Goal: Transaction & Acquisition: Purchase product/service

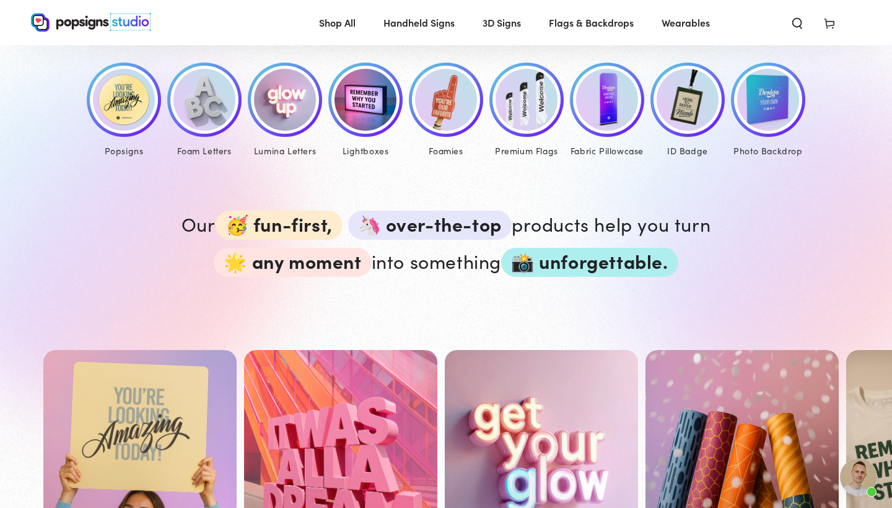
scroll to position [616, 0]
click at [124, 92] on img at bounding box center [124, 99] width 62 height 62
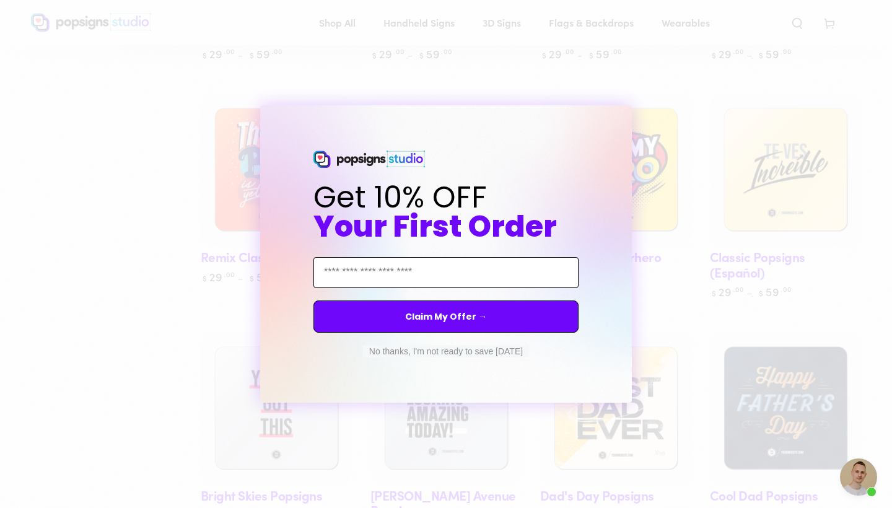
scroll to position [801, 0]
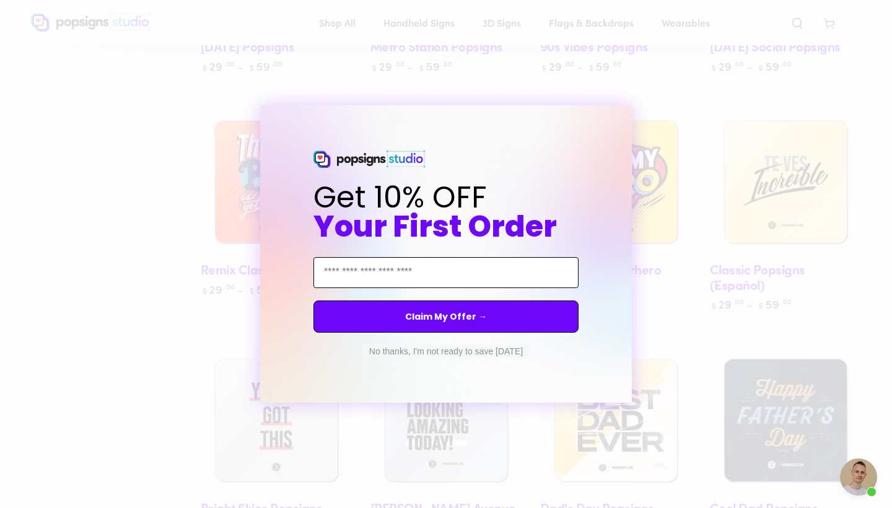
click at [379, 267] on input "Email Address" at bounding box center [446, 272] width 265 height 31
type input "**********"
click at [434, 314] on button "Claim My Offer →" at bounding box center [446, 317] width 265 height 32
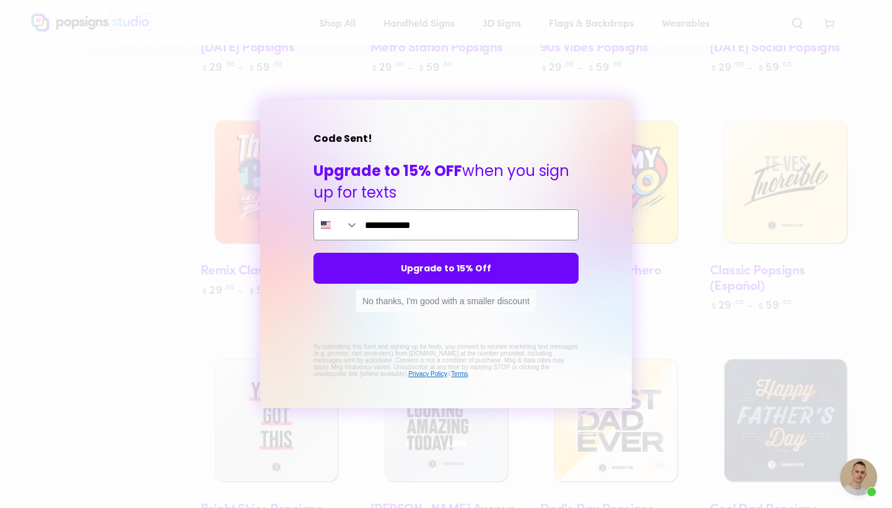
type input "**********"
click at [465, 273] on button "Upgrade to 15% Off" at bounding box center [446, 268] width 265 height 31
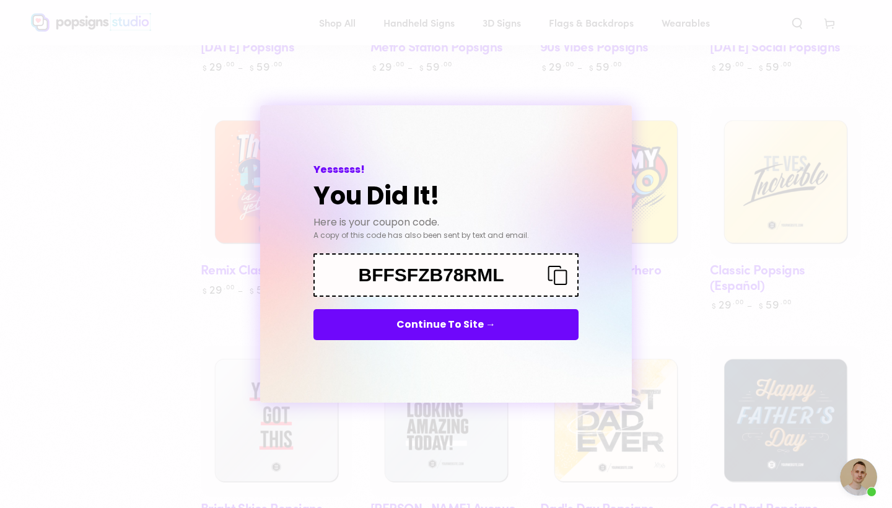
click at [431, 327] on button "Continue To Site →" at bounding box center [446, 324] width 265 height 31
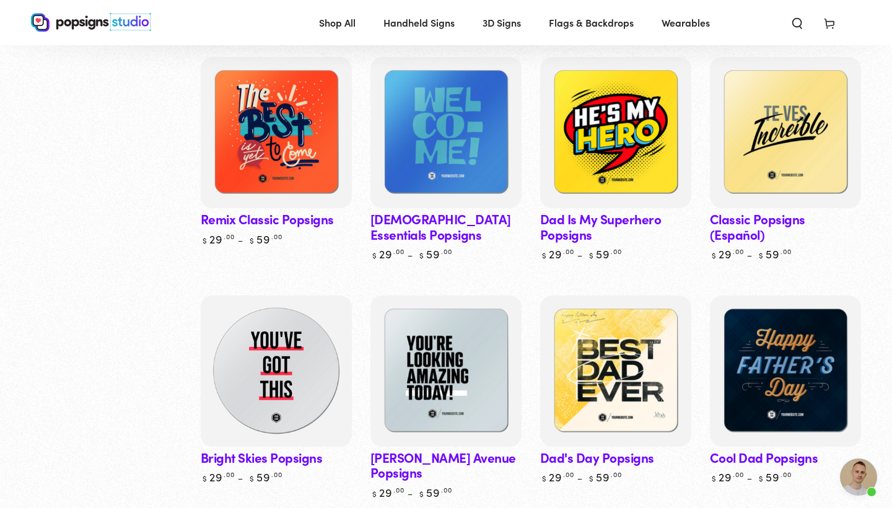
scroll to position [851, 0]
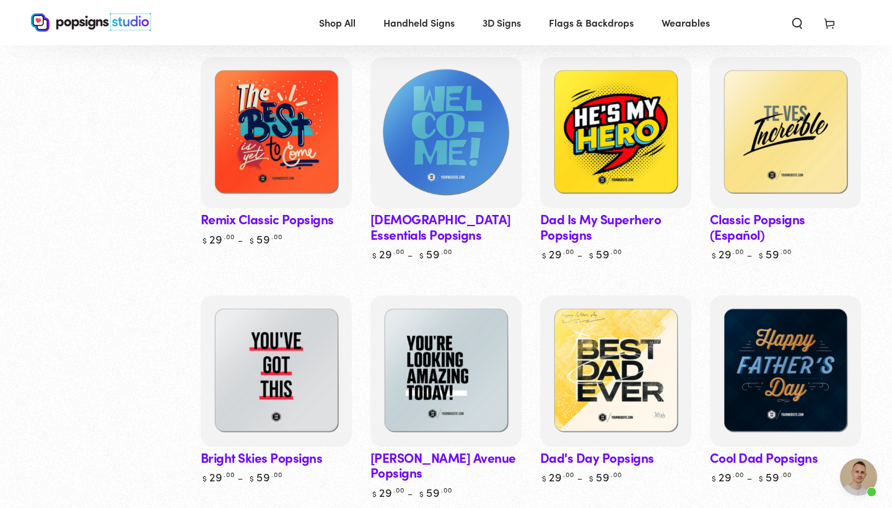
click at [422, 187] on img at bounding box center [446, 133] width 156 height 156
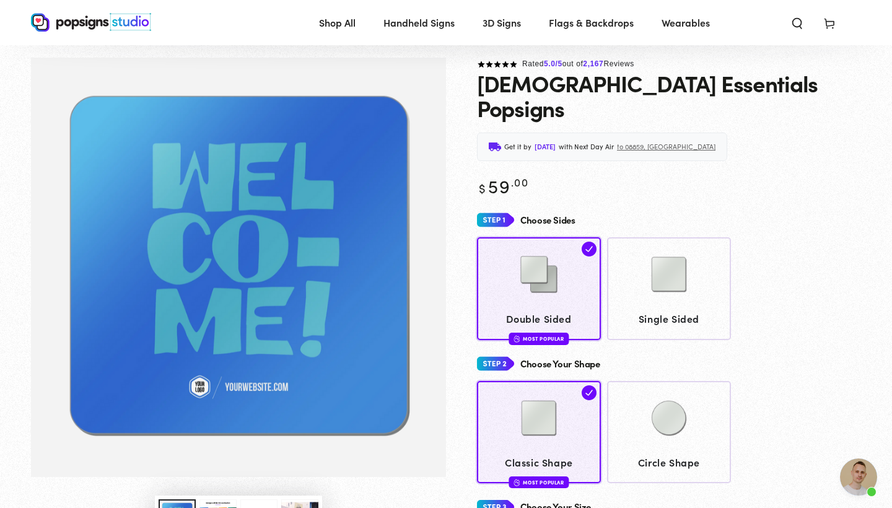
scroll to position [418, 0]
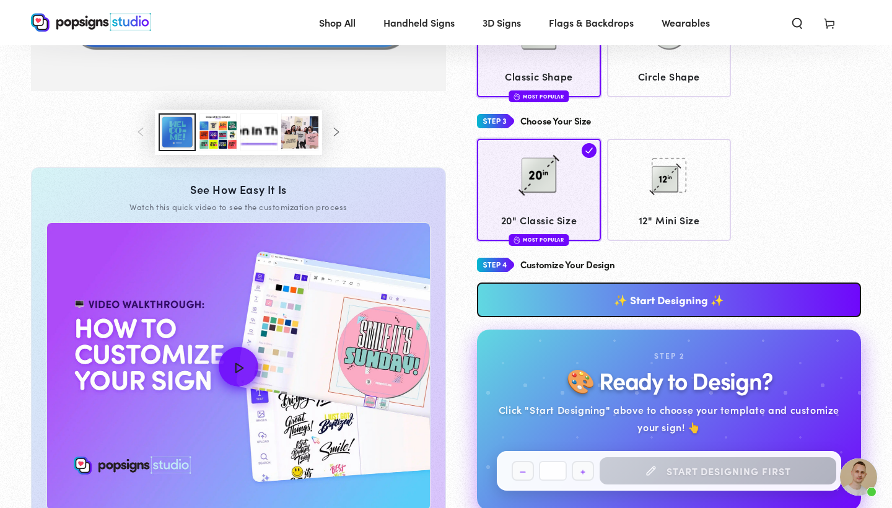
click at [222, 134] on button "Load image 3 in gallery view" at bounding box center [218, 132] width 37 height 38
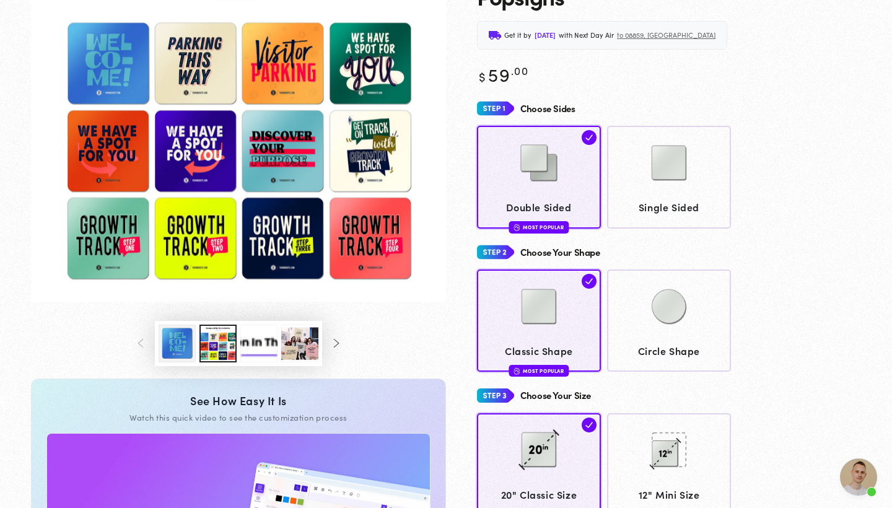
scroll to position [149, 0]
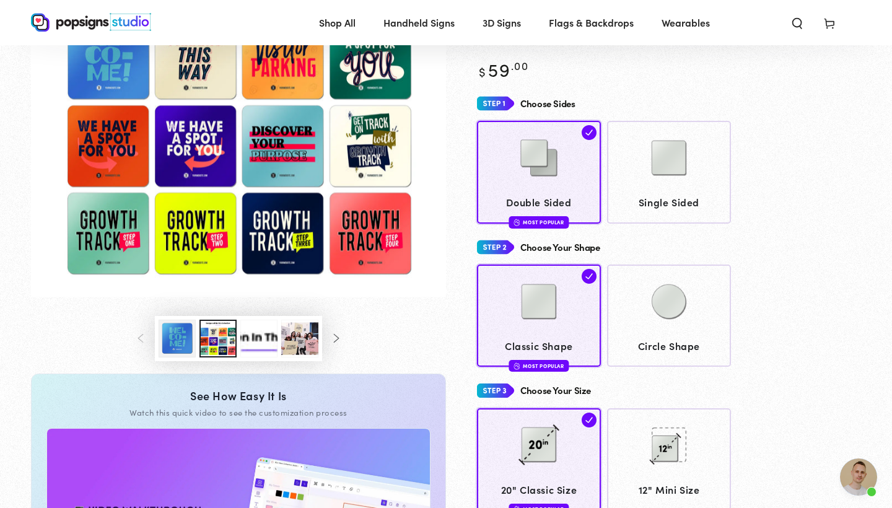
click at [266, 338] on button "Load image 4 in gallery view" at bounding box center [258, 339] width 37 height 38
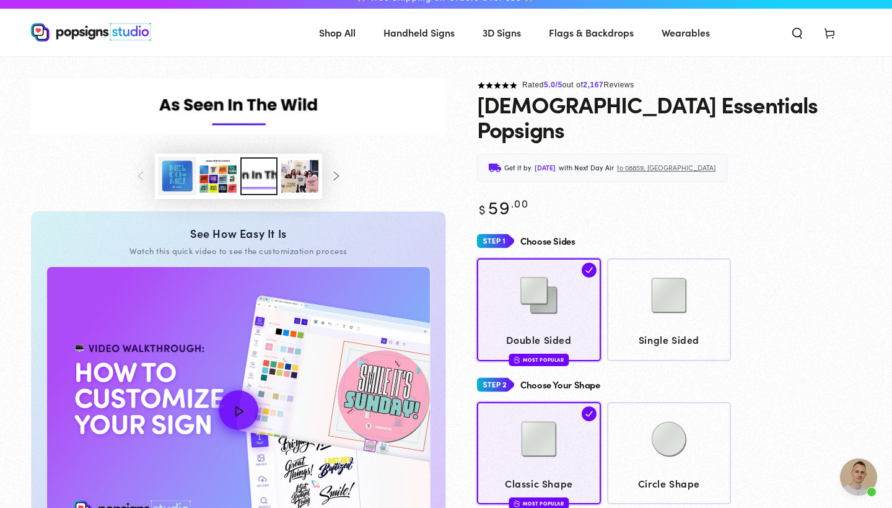
scroll to position [17, 0]
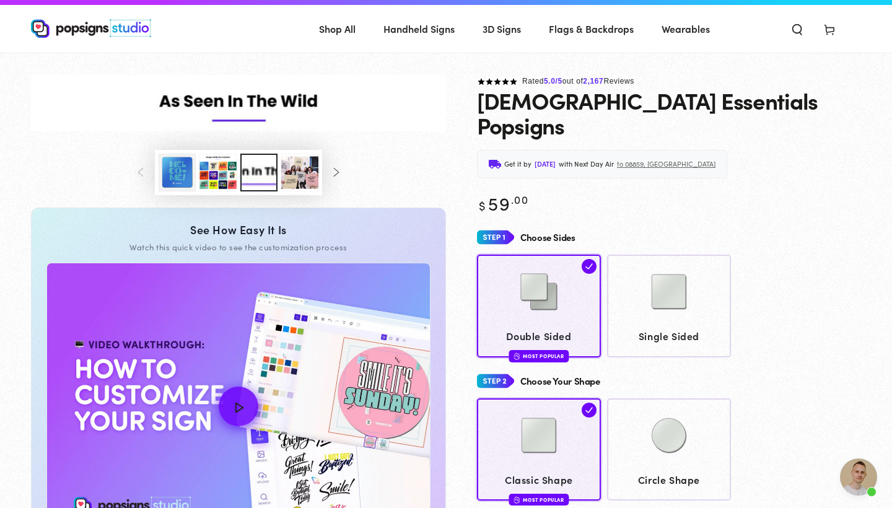
click at [299, 166] on button "Load image 5 in gallery view" at bounding box center [299, 173] width 37 height 38
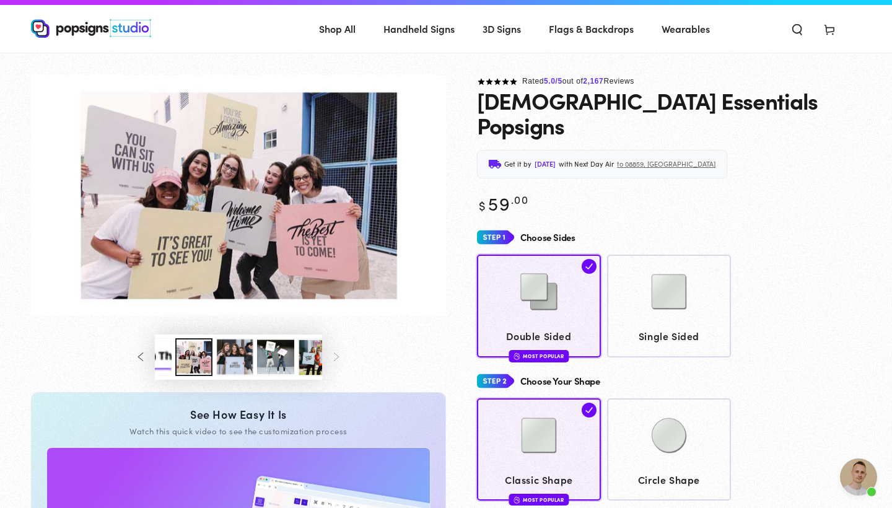
scroll to position [0, 123]
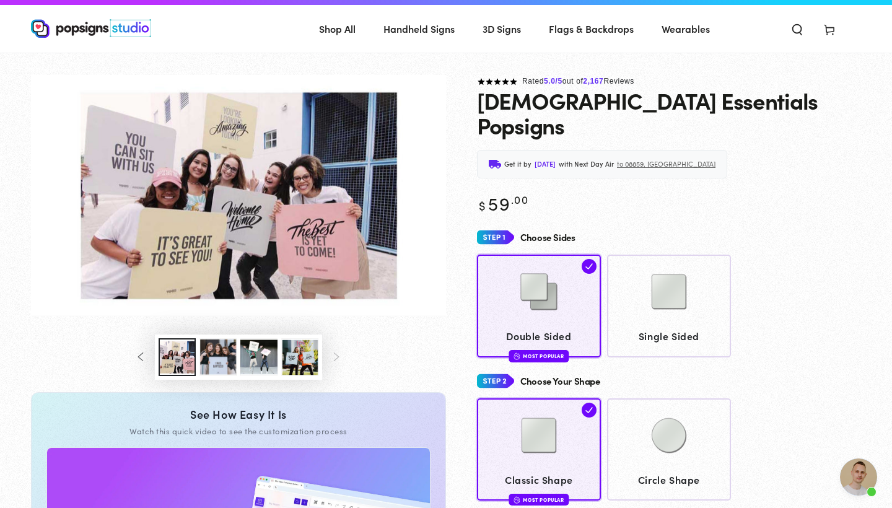
click at [219, 369] on button "Load image 6 in gallery view" at bounding box center [218, 357] width 37 height 38
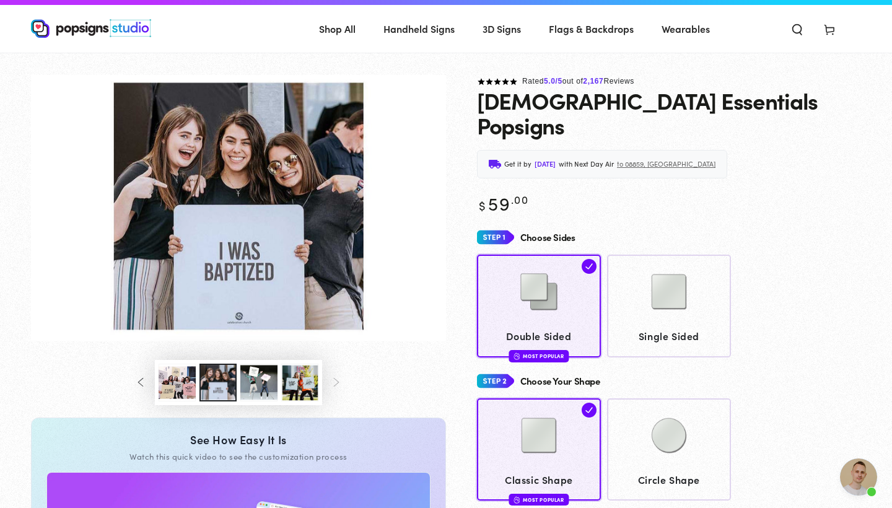
click at [182, 375] on button "Load image 5 in gallery view" at bounding box center [177, 383] width 37 height 38
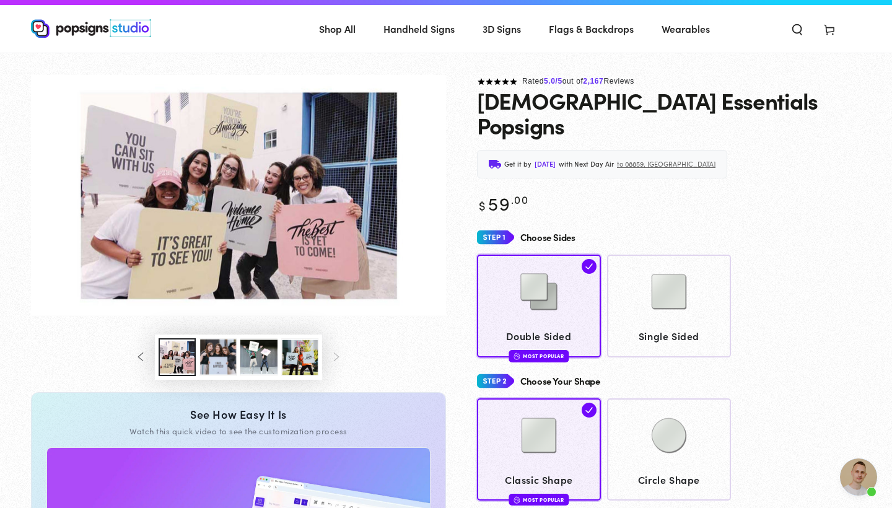
click at [144, 355] on icon "Slide left" at bounding box center [141, 357] width 10 height 9
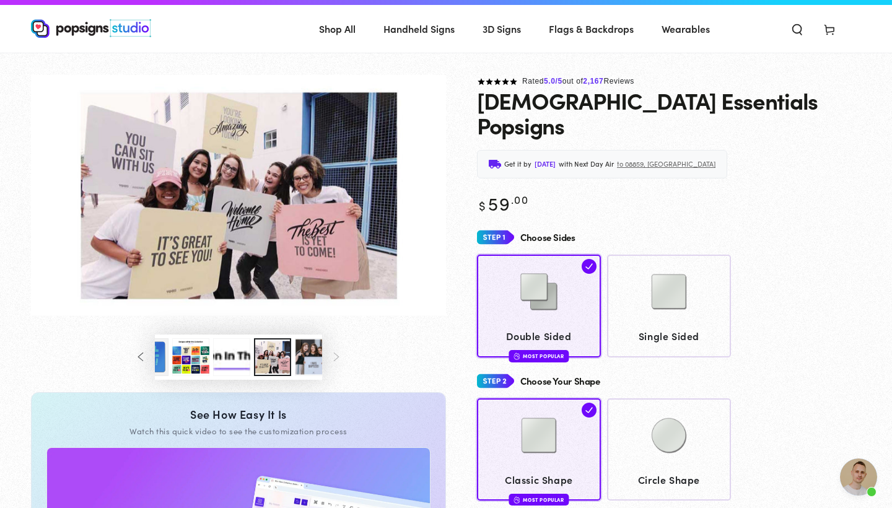
scroll to position [0, 0]
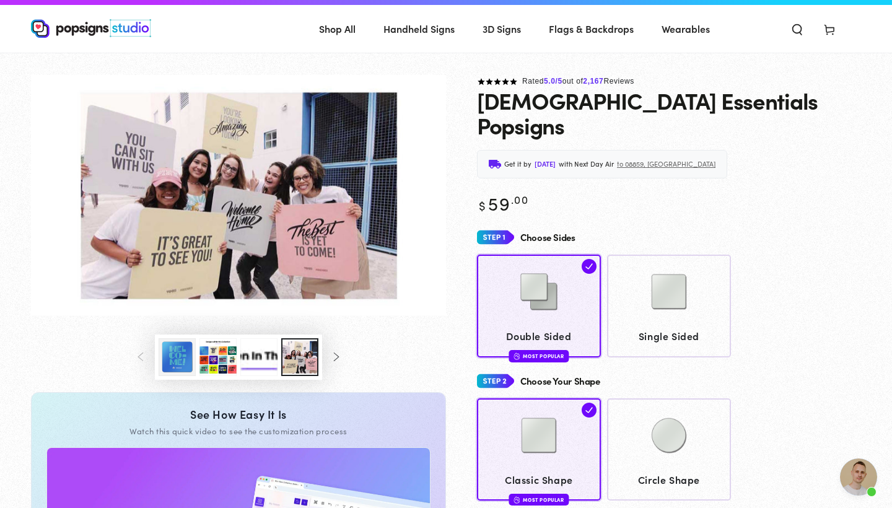
click at [165, 350] on button "Load image 1 in gallery view" at bounding box center [177, 357] width 37 height 38
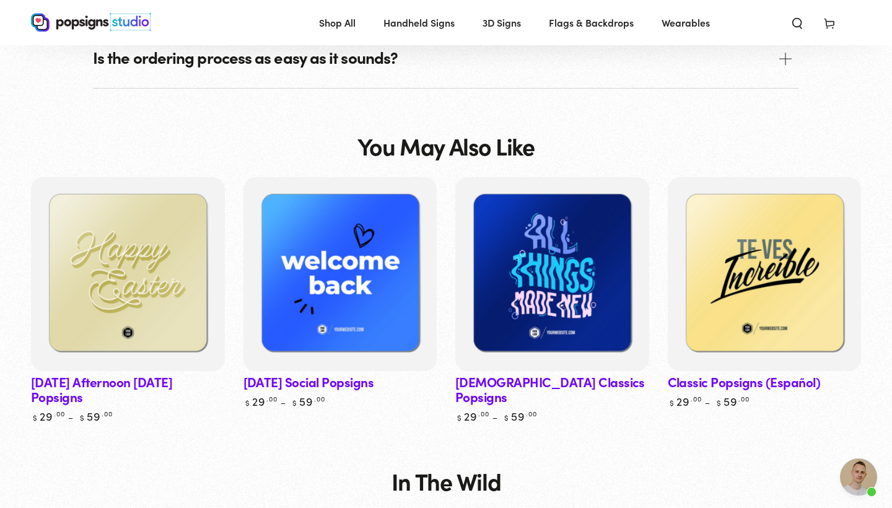
scroll to position [1753, 0]
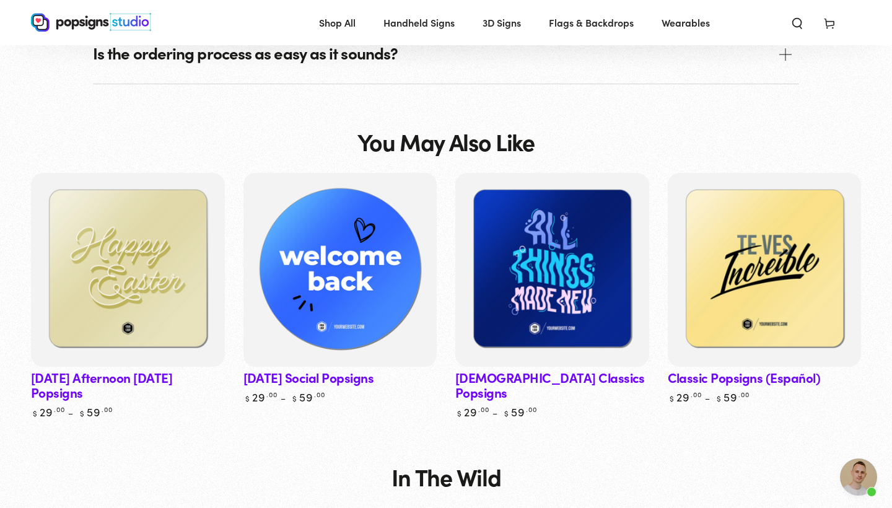
click at [288, 314] on img at bounding box center [340, 270] width 200 height 200
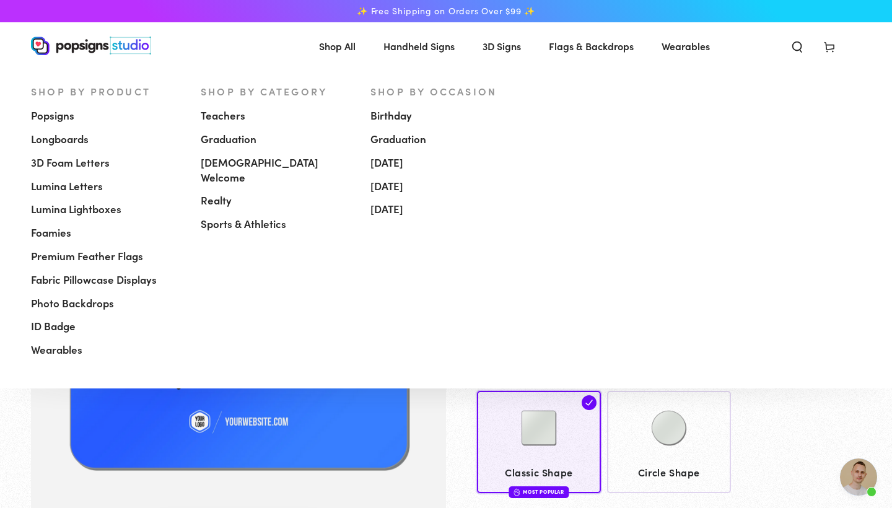
click at [242, 167] on span "[DEMOGRAPHIC_DATA] Welcome" at bounding box center [276, 171] width 151 height 30
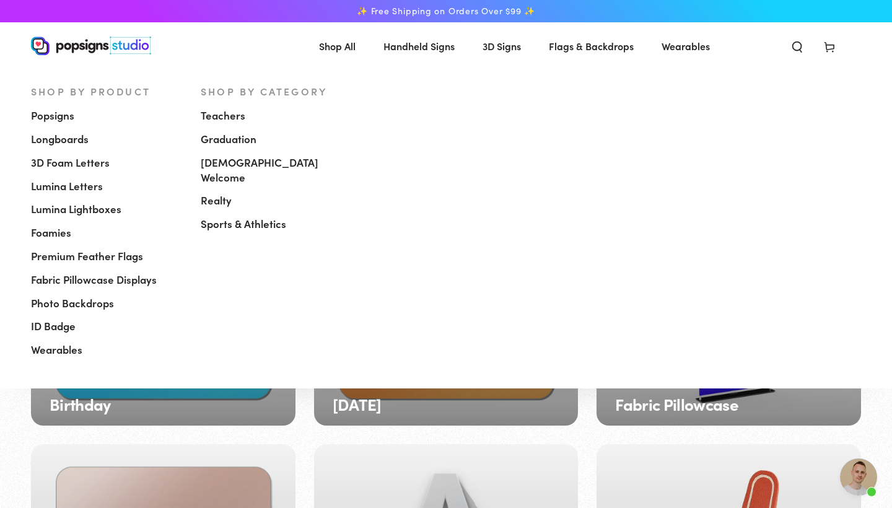
click at [343, 50] on span "Shop All" at bounding box center [337, 46] width 37 height 18
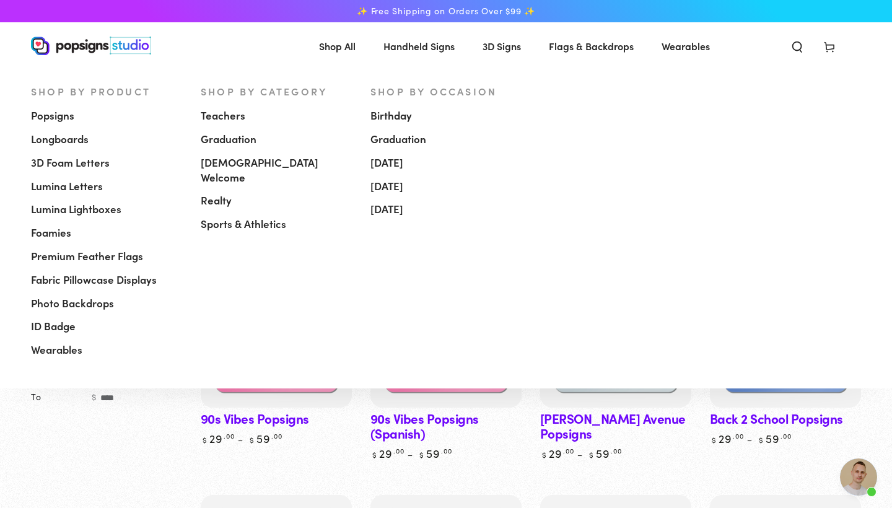
click at [353, 45] on span "Shop All" at bounding box center [337, 46] width 37 height 18
click at [245, 164] on span "[DEMOGRAPHIC_DATA] Welcome" at bounding box center [276, 171] width 151 height 30
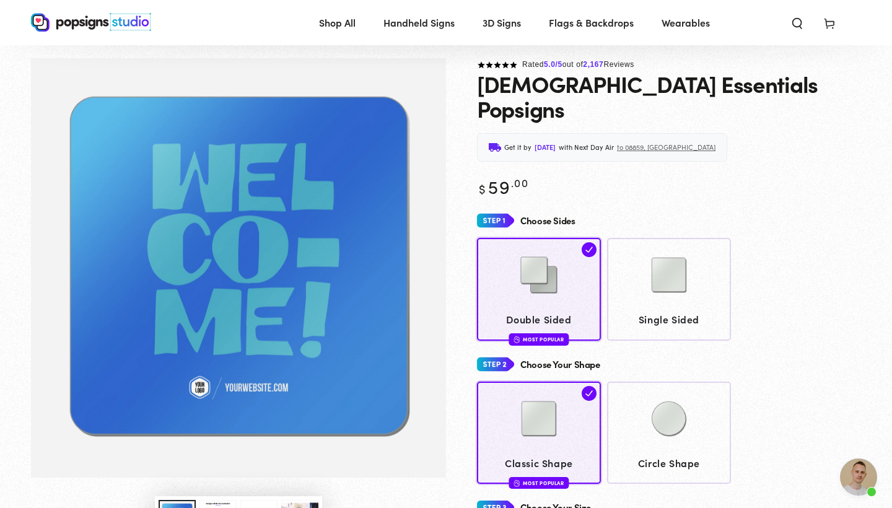
scroll to position [35, 0]
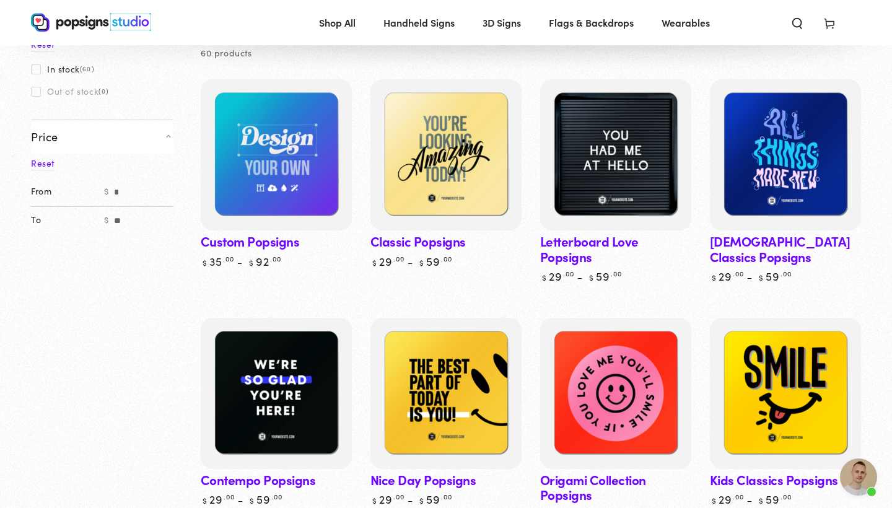
scroll to position [136, 0]
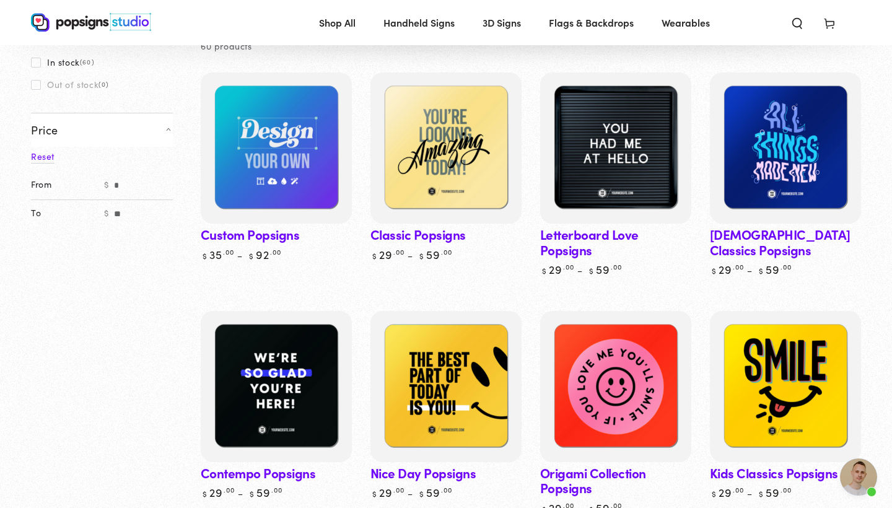
click at [256, 230] on link "Custom Popsigns" at bounding box center [276, 166] width 151 height 189
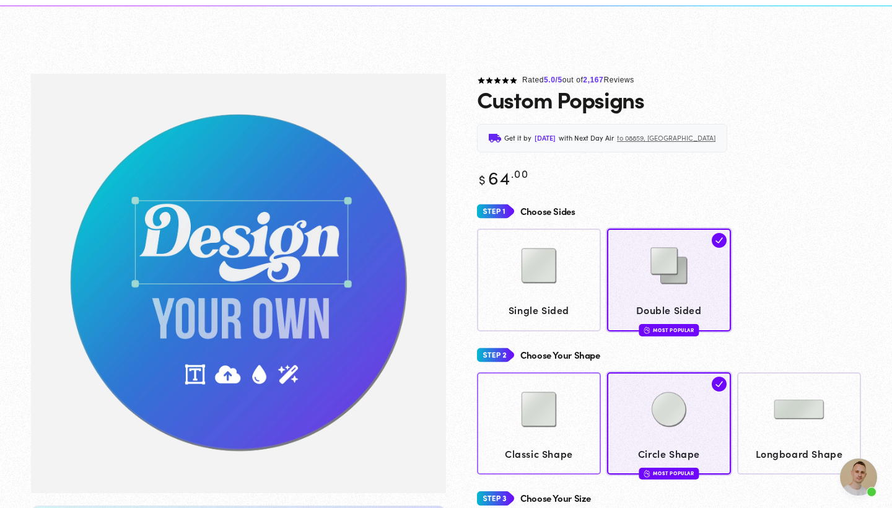
scroll to position [92, 0]
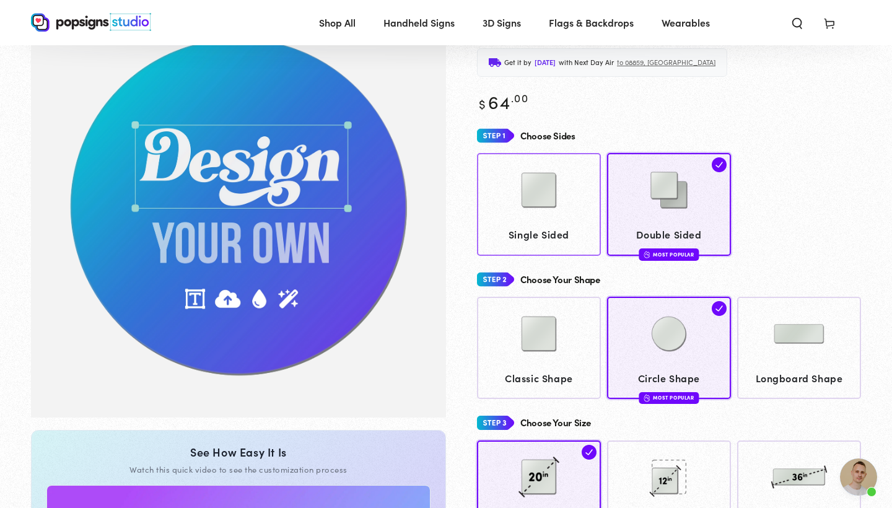
click at [541, 226] on span "Single Sided" at bounding box center [539, 235] width 112 height 18
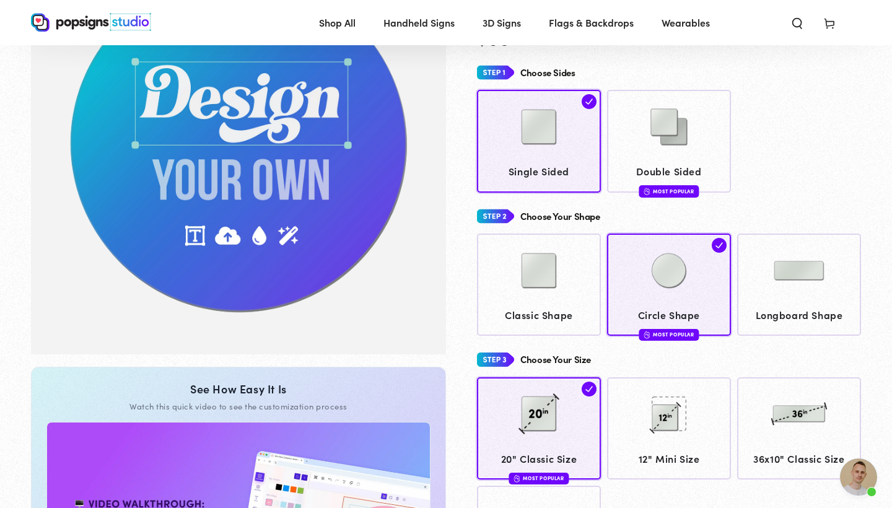
scroll to position [156, 0]
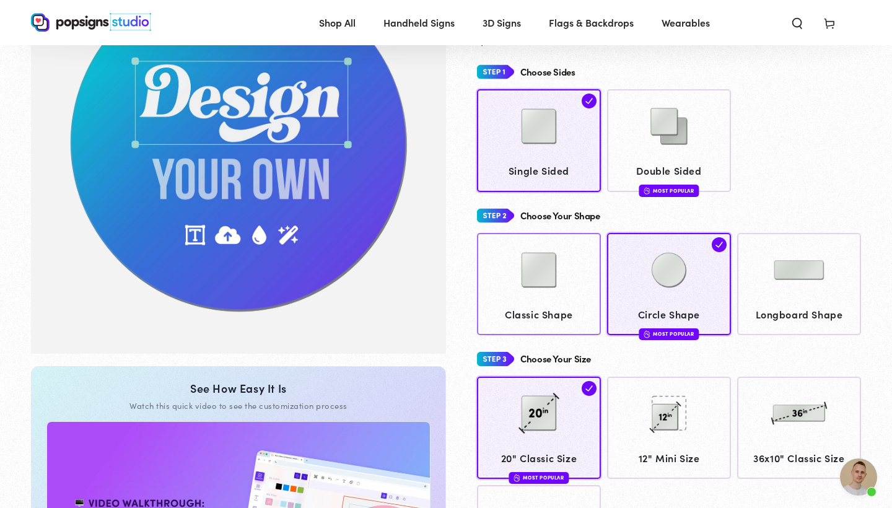
click at [543, 309] on span "Classic Shape" at bounding box center [539, 314] width 112 height 18
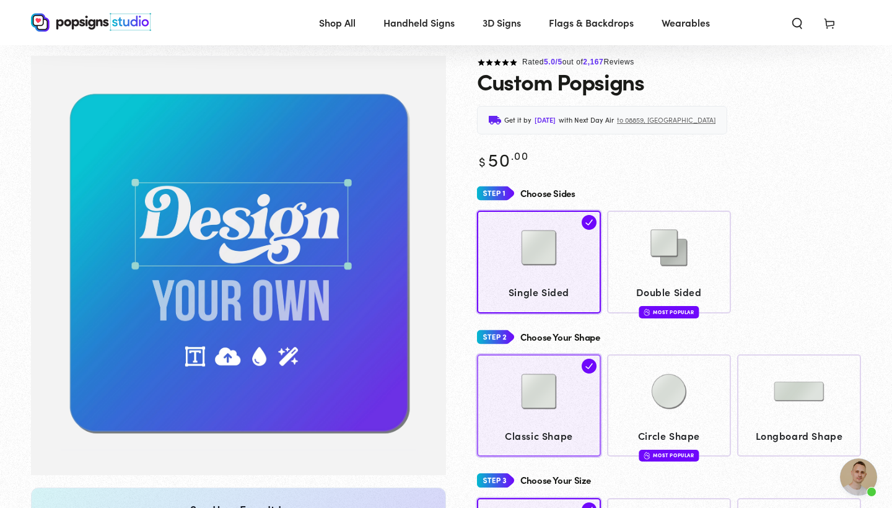
scroll to position [23, 1]
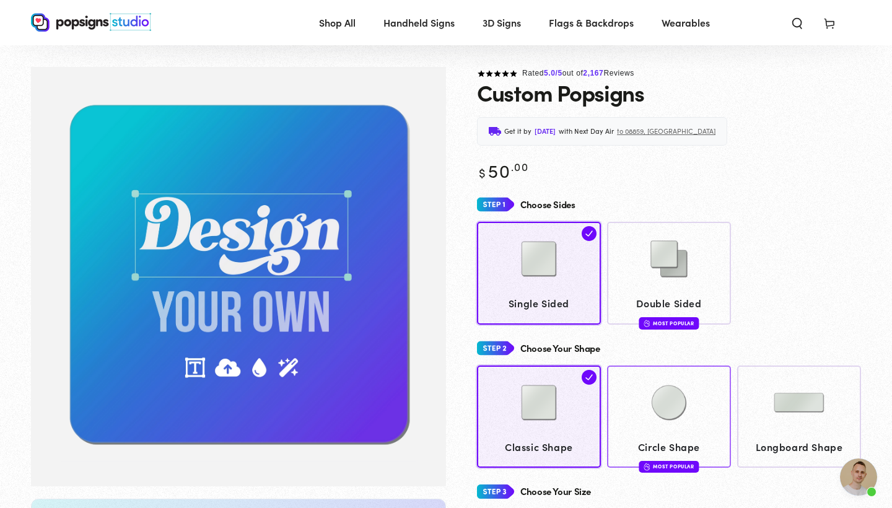
click at [641, 425] on img at bounding box center [669, 403] width 62 height 62
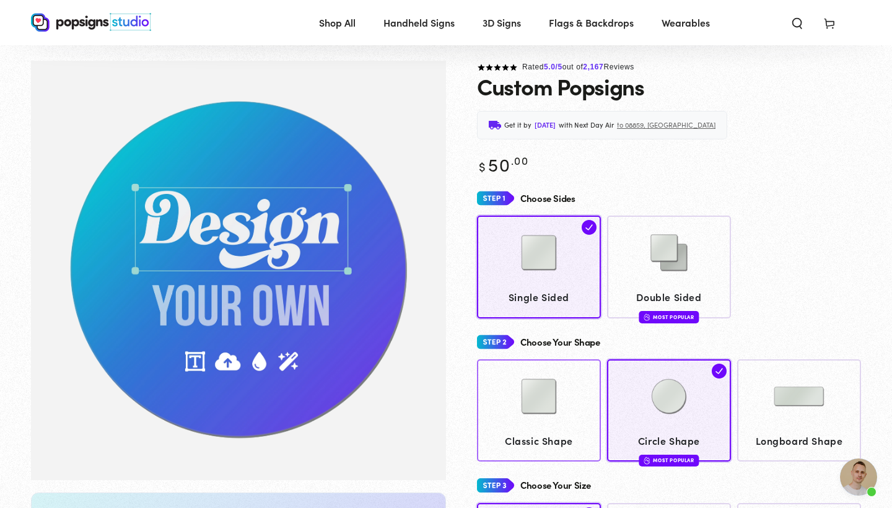
click at [557, 422] on img at bounding box center [539, 397] width 62 height 62
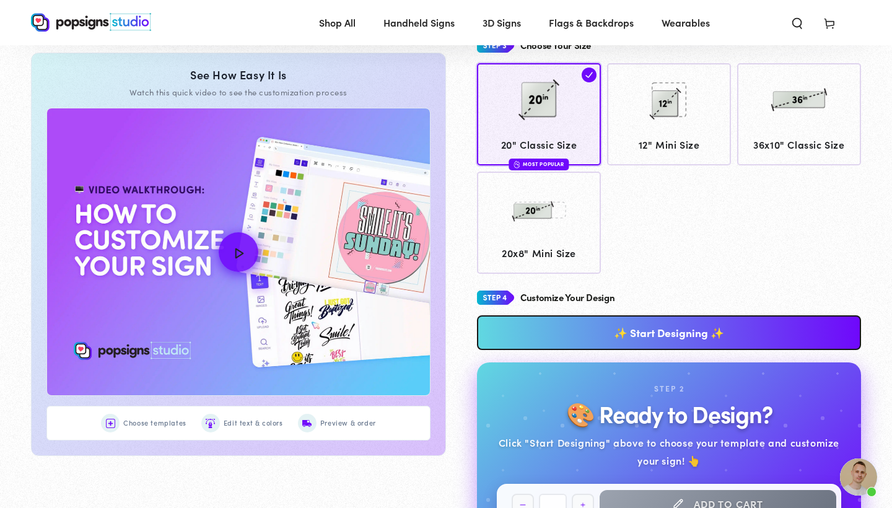
scroll to position [472, 0]
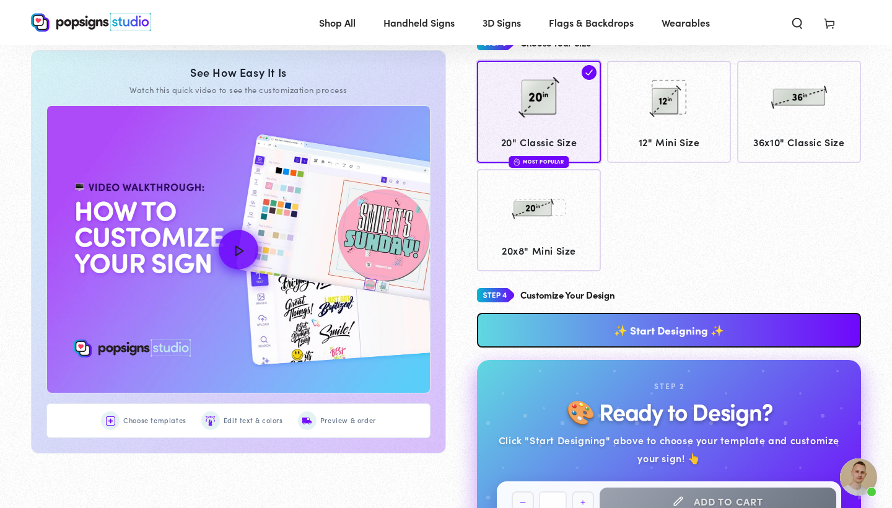
click at [608, 324] on link "✨ Start Designing ✨" at bounding box center [669, 330] width 384 height 35
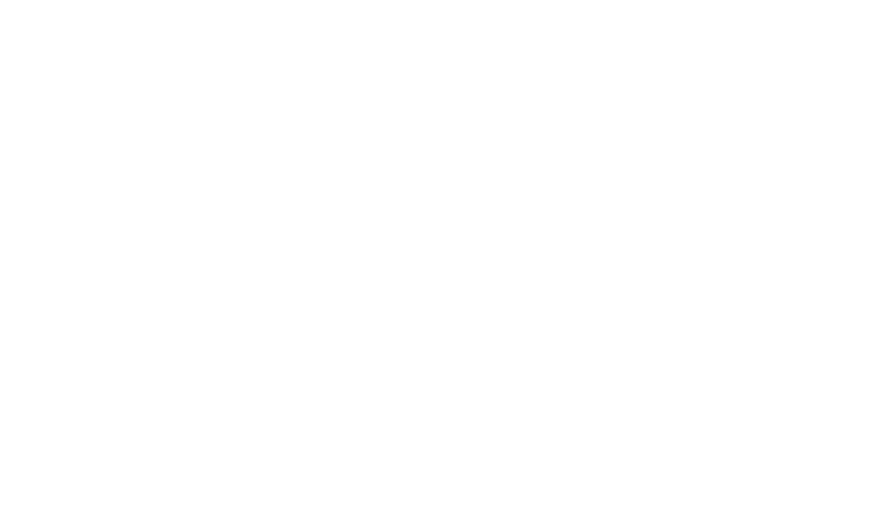
scroll to position [0, 0]
type textarea "An ancient tree with a door leading to a magical world"
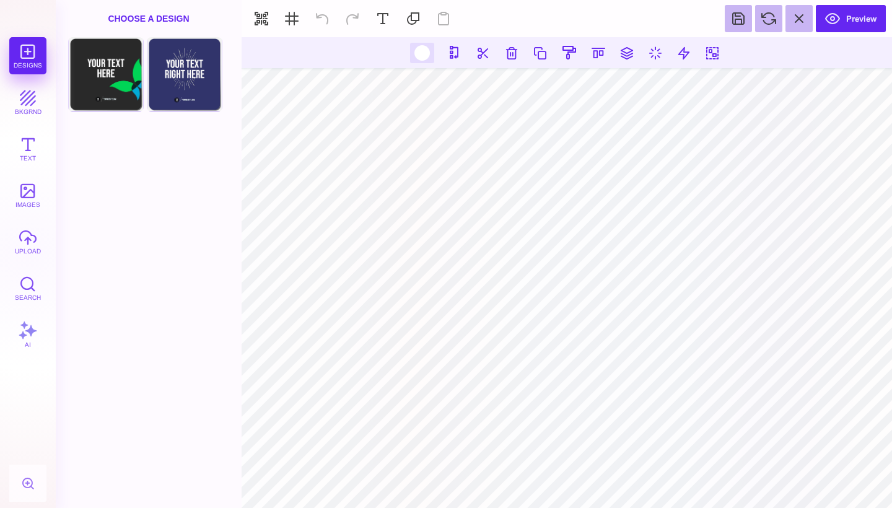
type input "#FFFFFF"
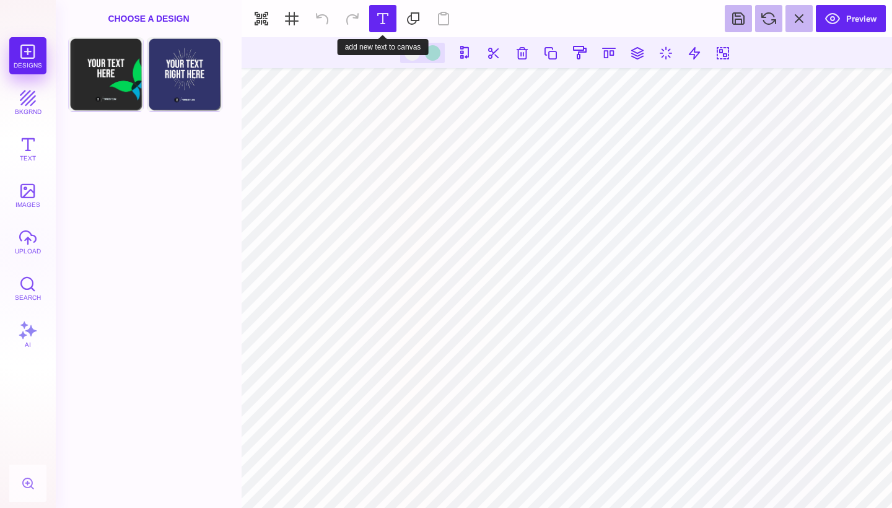
click at [386, 27] on button at bounding box center [382, 18] width 27 height 27
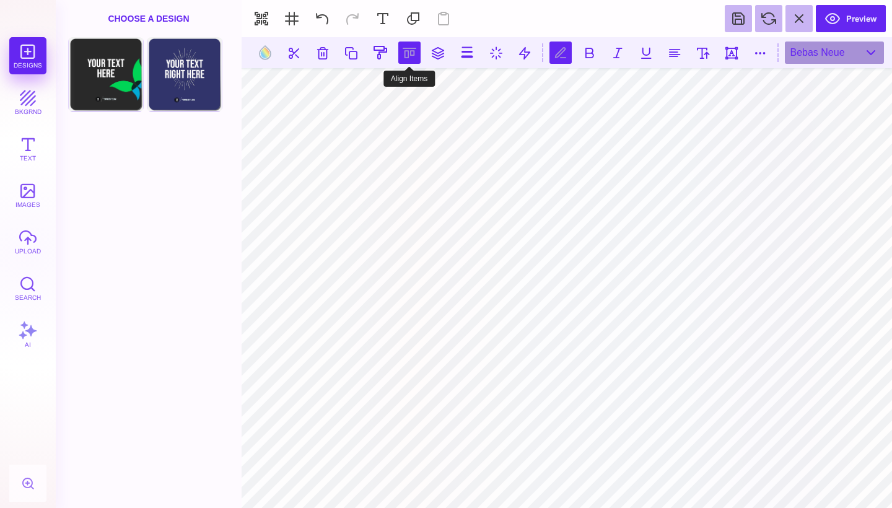
type textarea "*"
type textarea "**********"
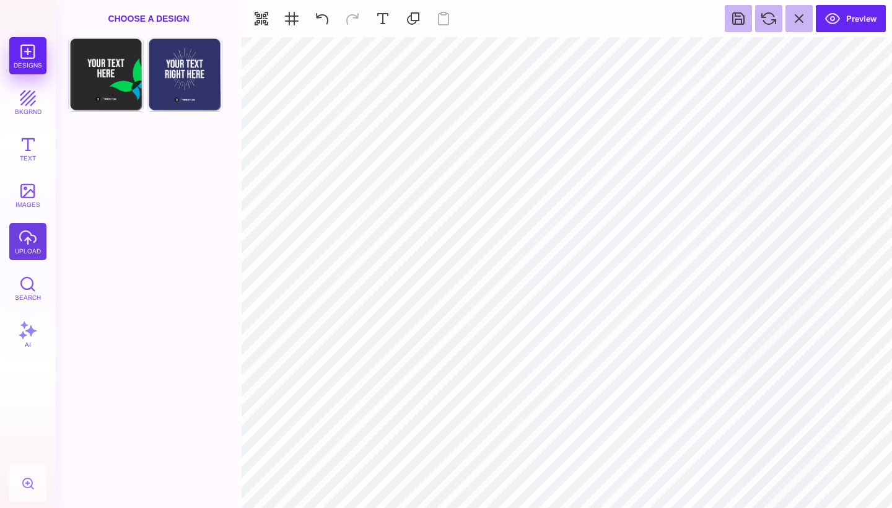
click at [27, 237] on button "upload" at bounding box center [27, 241] width 37 height 37
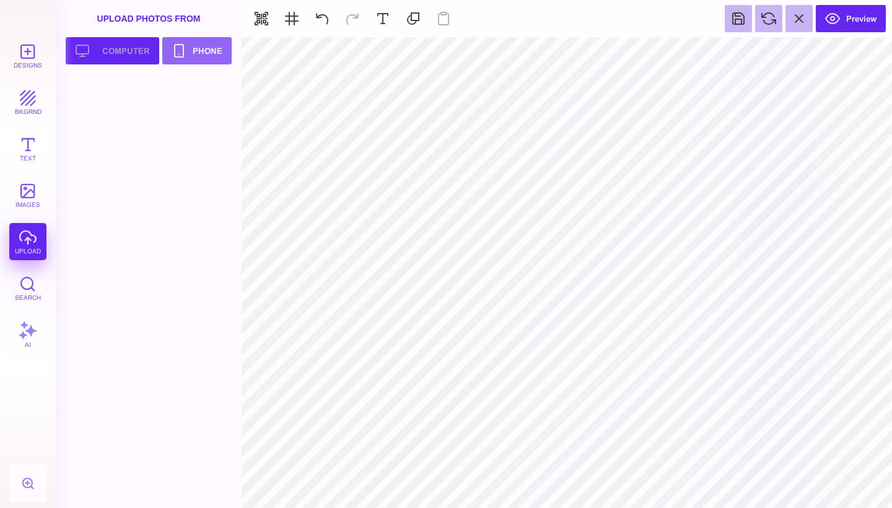
click at [125, 48] on button "Upload your artwork Computer" at bounding box center [113, 50] width 94 height 27
click at [22, 246] on div "Designs bkgrnd Text images upload Search AI" at bounding box center [28, 272] width 56 height 471
click at [119, 50] on button "Upload your artwork Computer" at bounding box center [113, 50] width 94 height 27
type input "#000000"
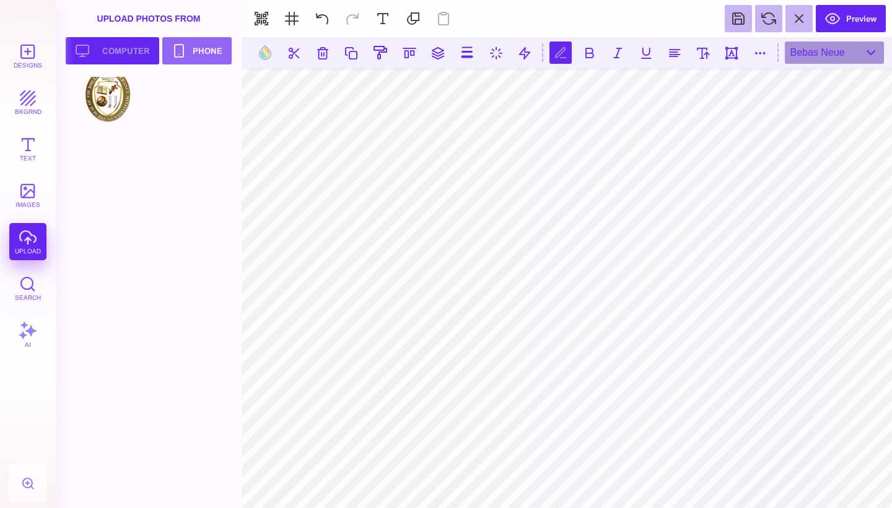
type textarea "**********"
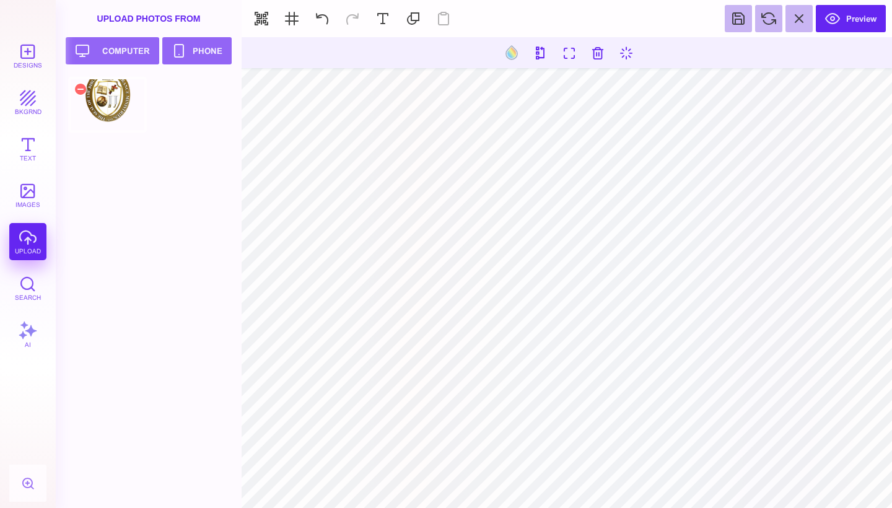
click at [110, 110] on div at bounding box center [107, 105] width 79 height 56
type input "#000000"
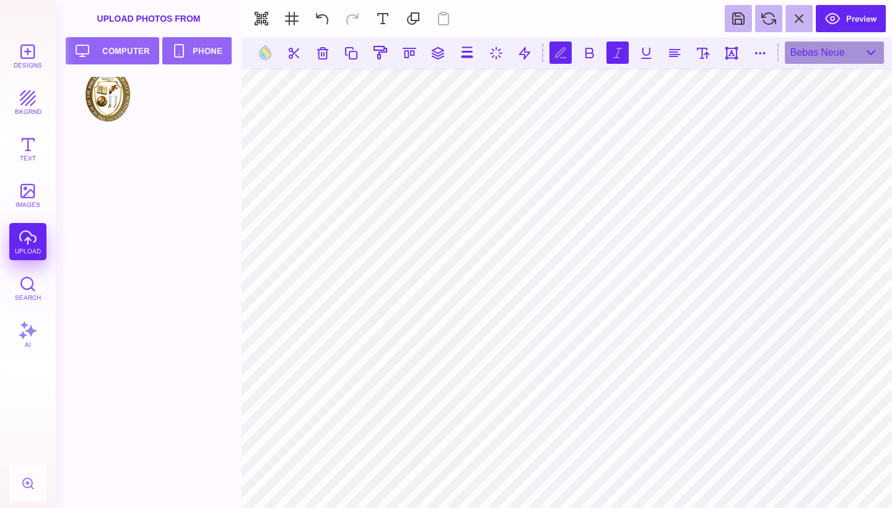
click at [614, 52] on button at bounding box center [618, 53] width 22 height 22
click at [613, 46] on button at bounding box center [618, 53] width 22 height 22
type textarea "**********"
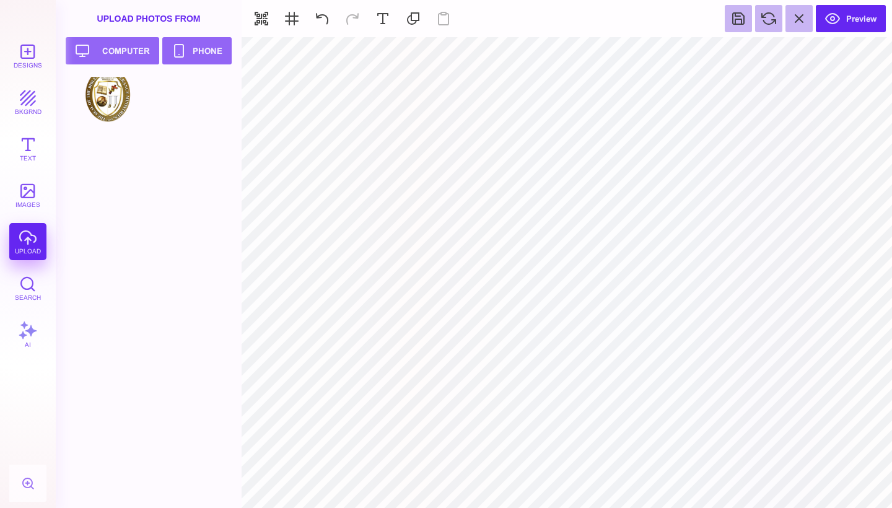
type input "#000000"
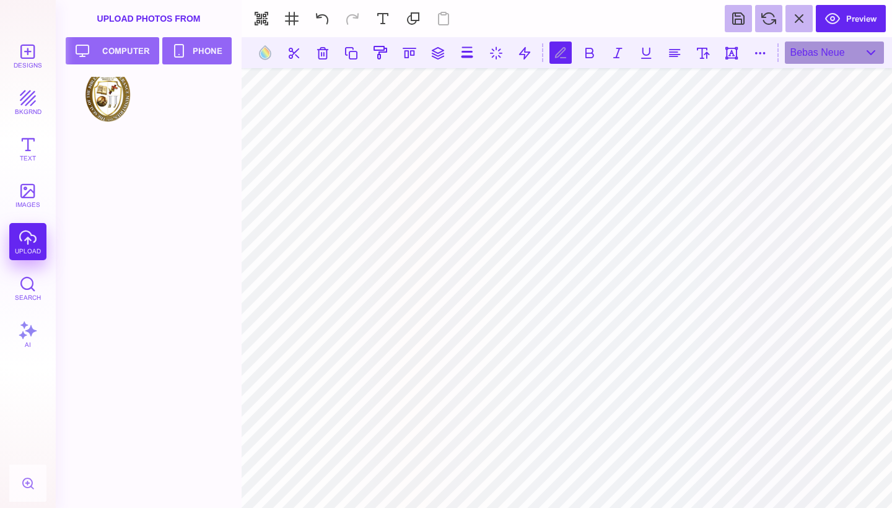
scroll to position [0, 1]
click at [262, 49] on button at bounding box center [265, 53] width 24 height 24
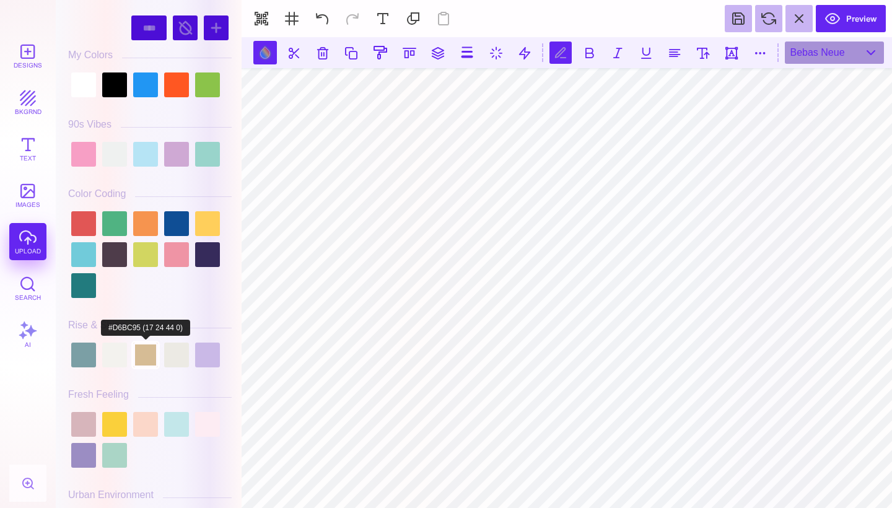
click at [149, 354] on div at bounding box center [145, 355] width 25 height 25
type input "#D6BC95"
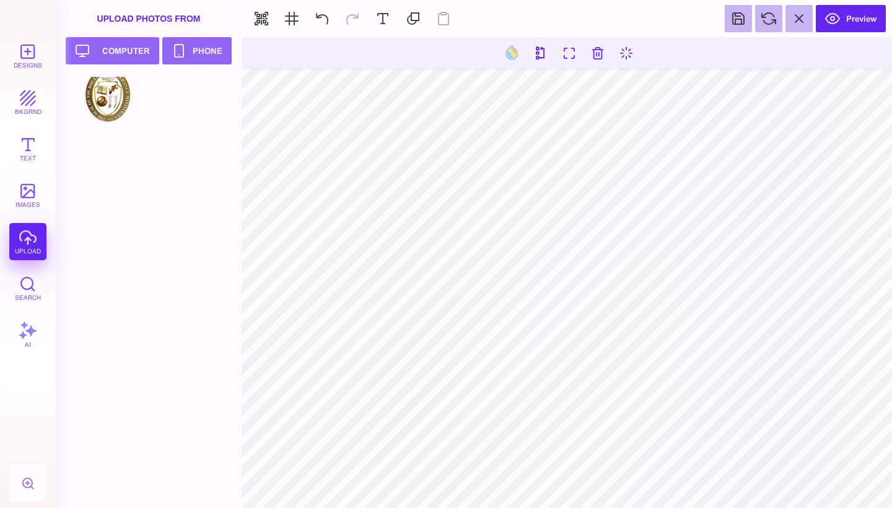
type input "#D6BC95"
